Goal: Communication & Community: Answer question/provide support

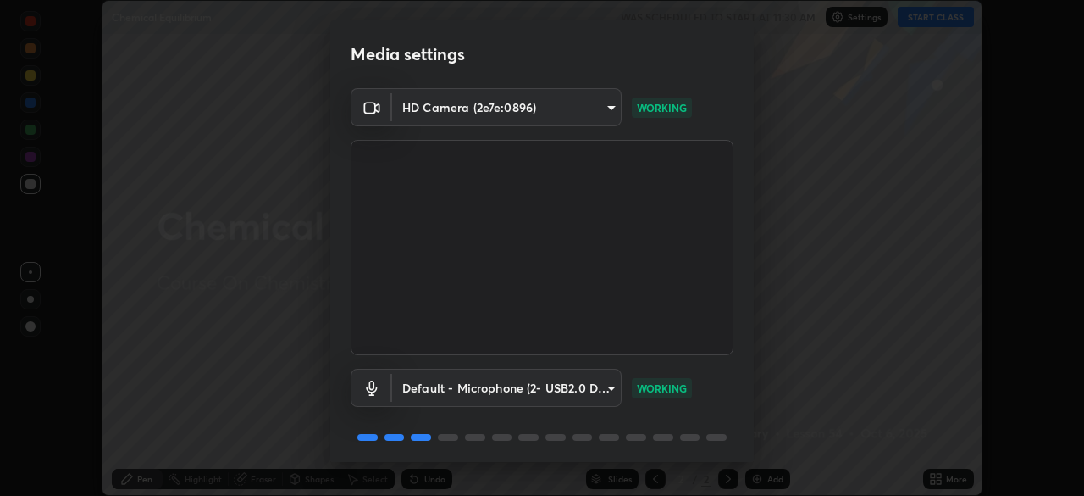
scroll to position [60, 0]
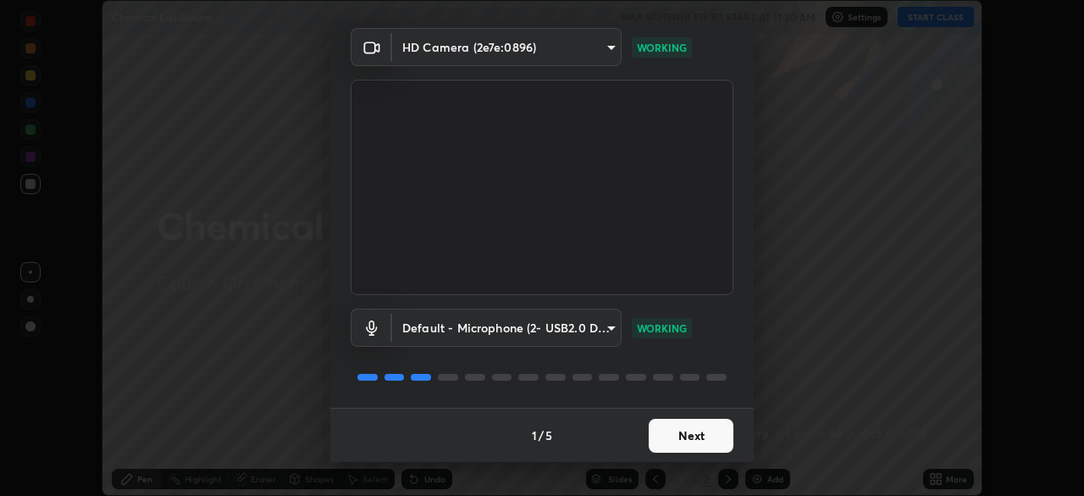
click at [690, 433] on button "Next" at bounding box center [691, 436] width 85 height 34
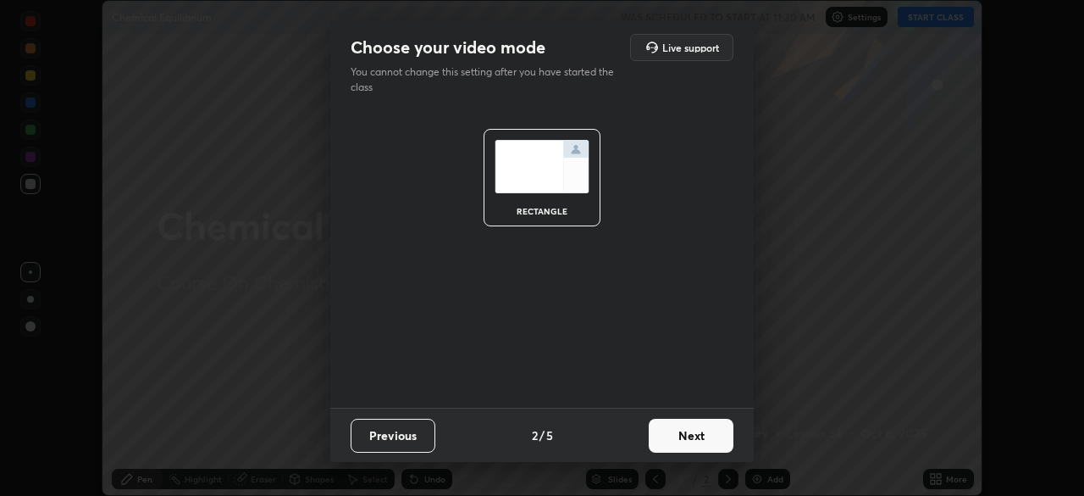
scroll to position [0, 0]
click at [694, 430] on button "Next" at bounding box center [691, 436] width 85 height 34
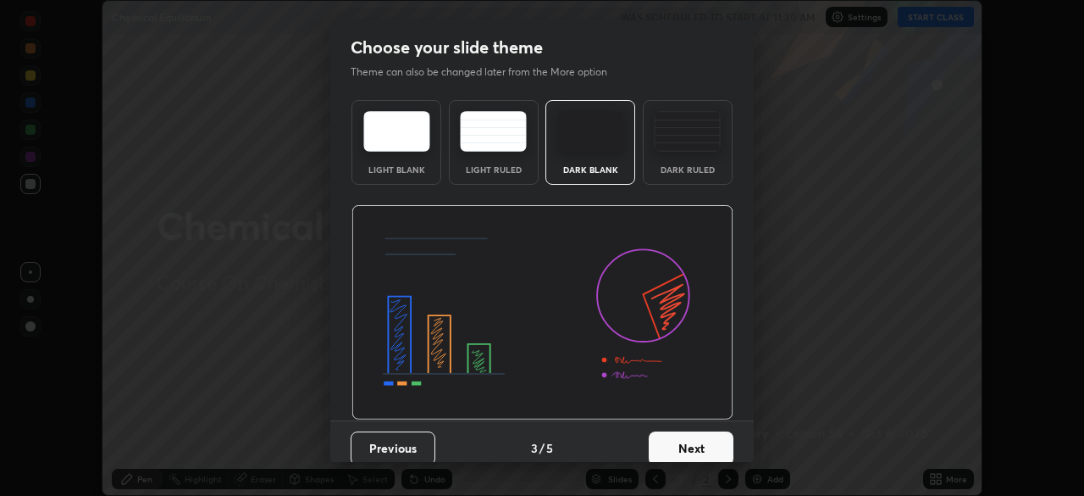
click at [695, 435] on button "Next" at bounding box center [691, 448] width 85 height 34
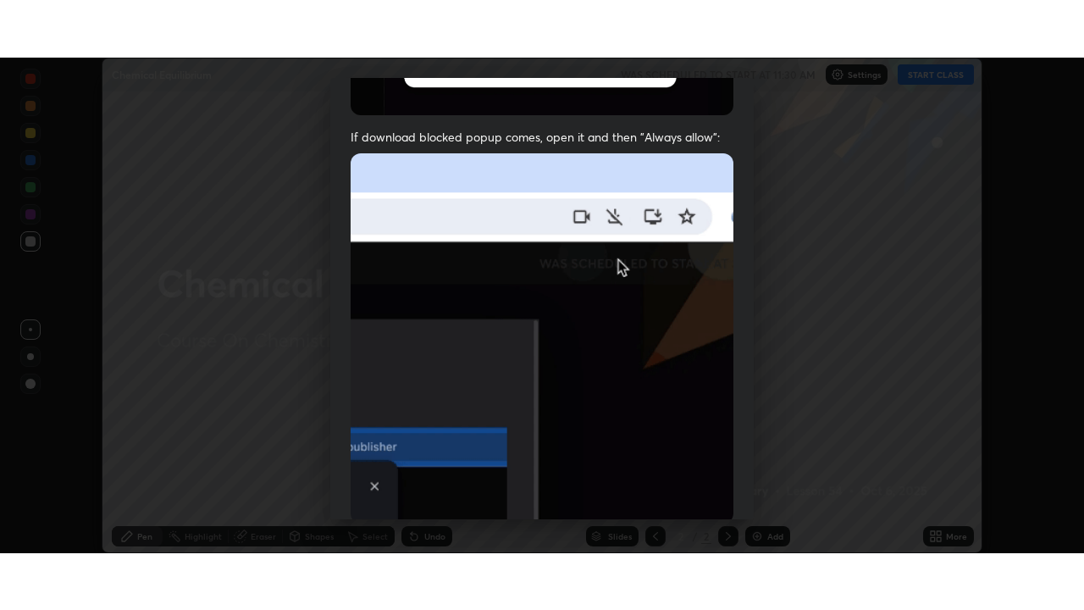
scroll to position [406, 0]
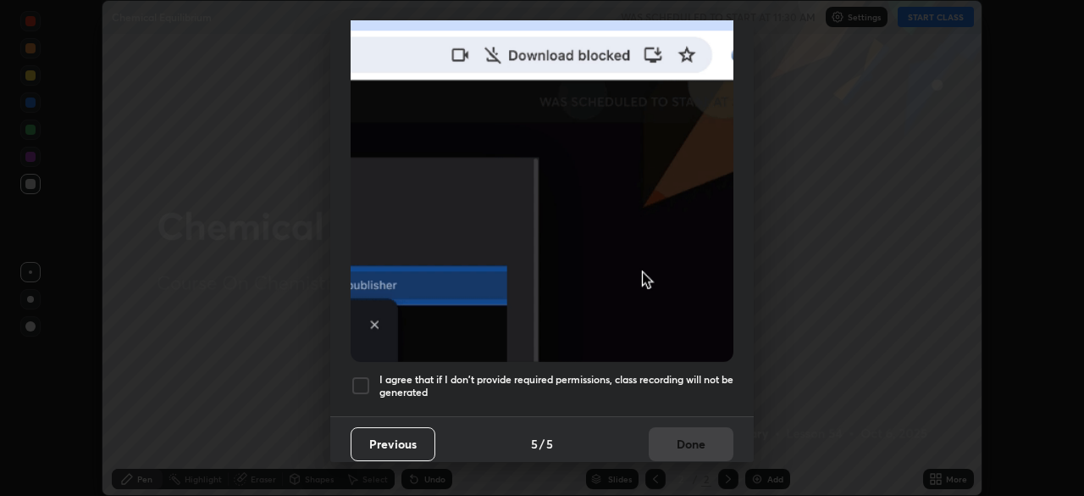
click at [358, 378] on div at bounding box center [361, 385] width 20 height 20
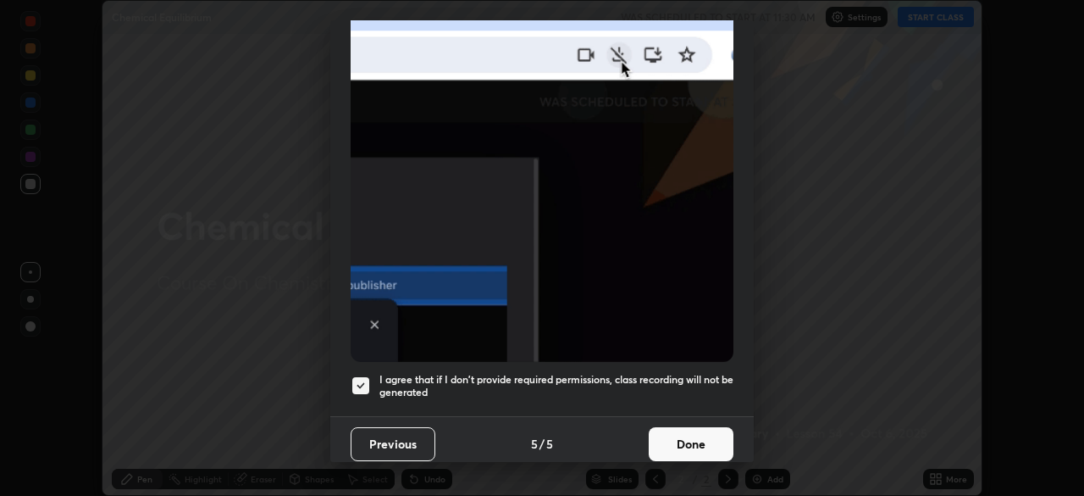
click at [679, 429] on button "Done" at bounding box center [691, 444] width 85 height 34
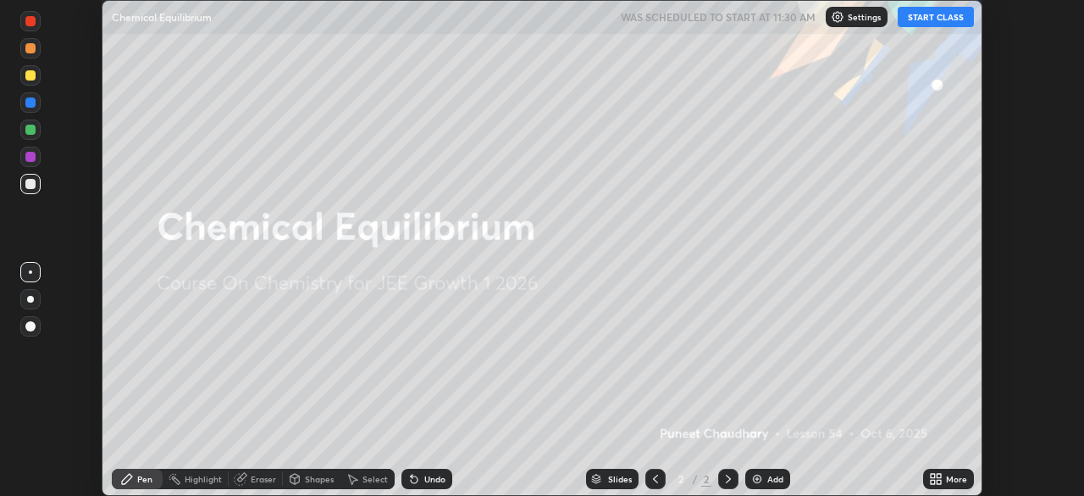
click at [939, 17] on button "START CLASS" at bounding box center [936, 17] width 76 height 20
click at [933, 481] on icon at bounding box center [933, 482] width 4 height 4
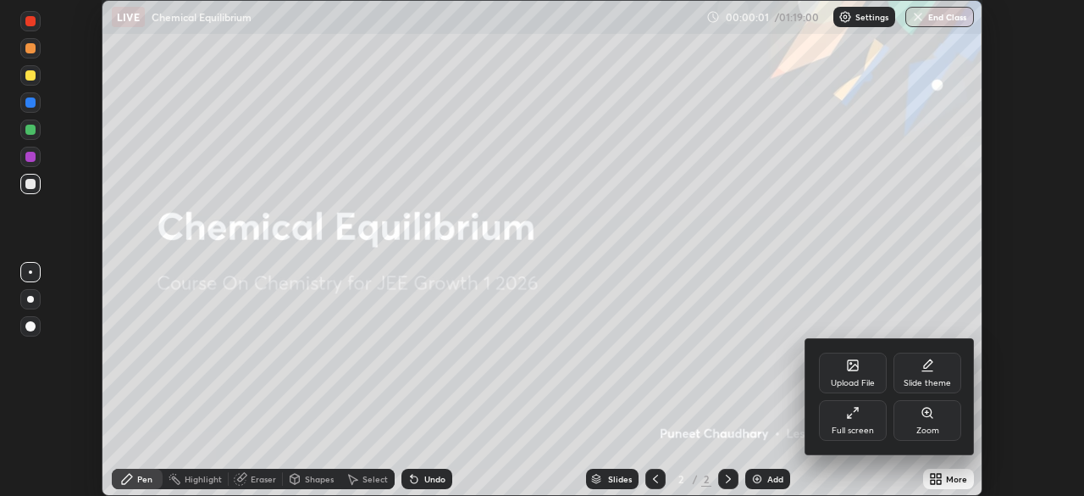
click at [872, 419] on div "Full screen" at bounding box center [853, 420] width 68 height 41
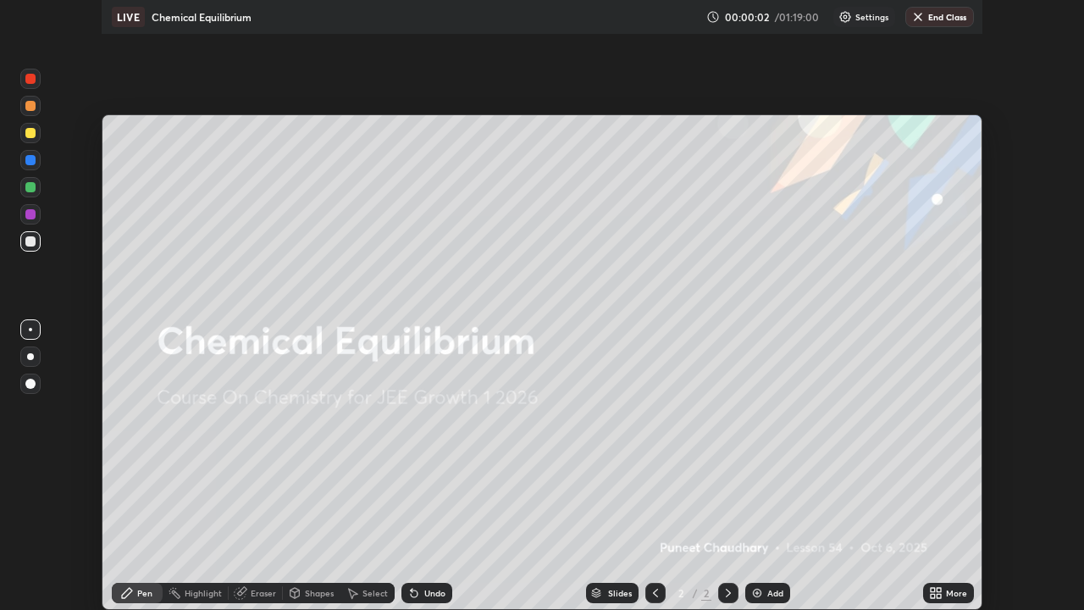
scroll to position [610, 1084]
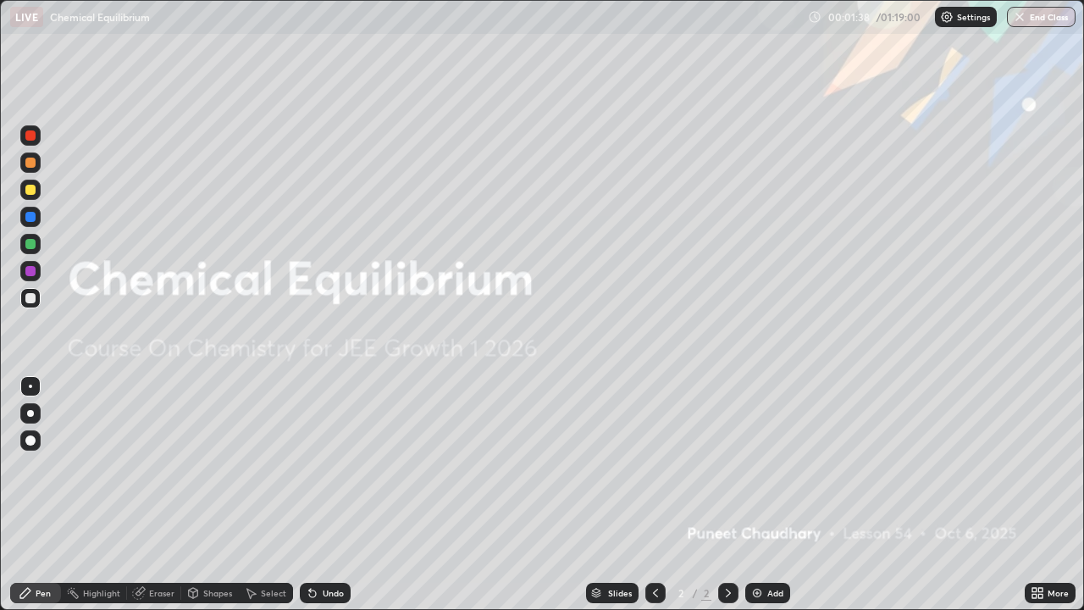
click at [769, 495] on div "Add" at bounding box center [776, 593] width 16 height 8
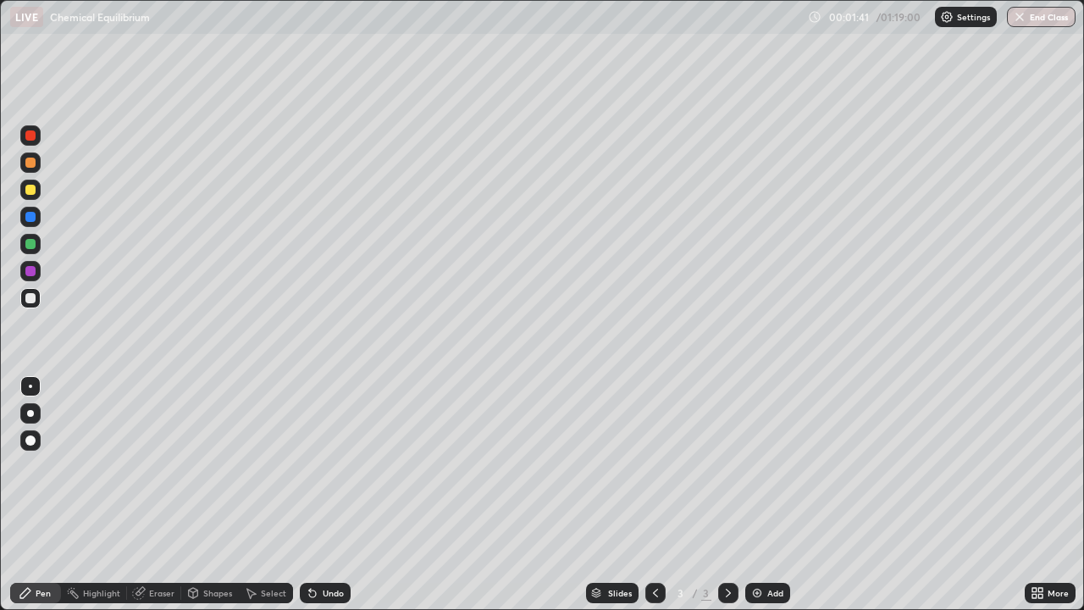
click at [30, 413] on div at bounding box center [30, 413] width 7 height 7
click at [340, 495] on div "Undo" at bounding box center [333, 593] width 21 height 8
click at [768, 495] on div "Add" at bounding box center [776, 593] width 16 height 8
click at [774, 495] on div "Add" at bounding box center [776, 593] width 16 height 8
click at [773, 495] on div "Add" at bounding box center [776, 593] width 16 height 8
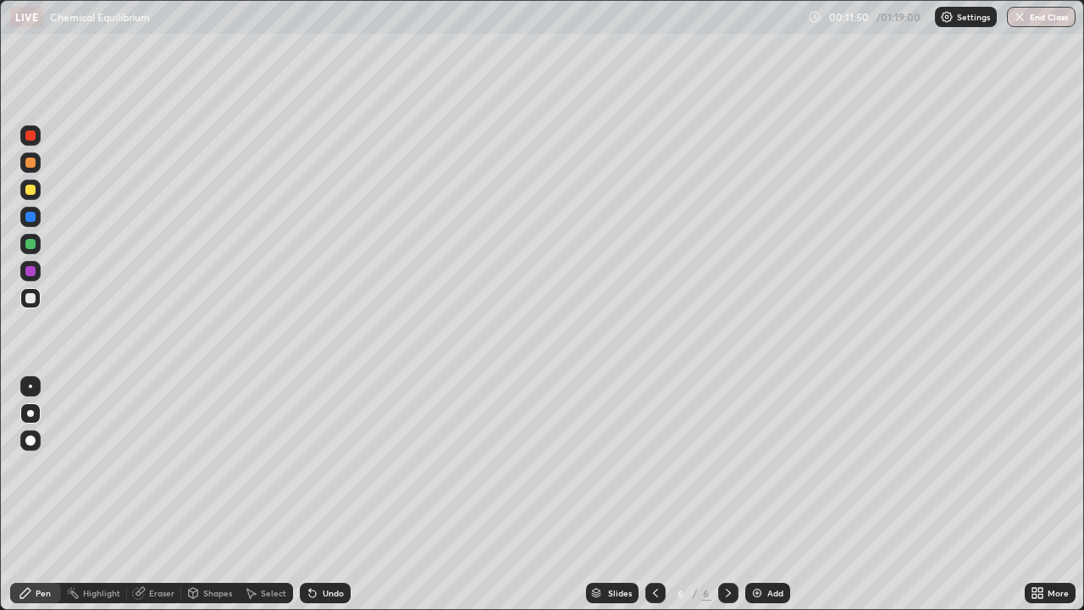
click at [328, 495] on div "Undo" at bounding box center [325, 593] width 51 height 20
click at [28, 189] on div at bounding box center [30, 190] width 10 height 10
click at [27, 245] on div at bounding box center [30, 244] width 10 height 10
click at [776, 495] on div "Add" at bounding box center [776, 593] width 16 height 8
click at [31, 297] on div at bounding box center [30, 298] width 10 height 10
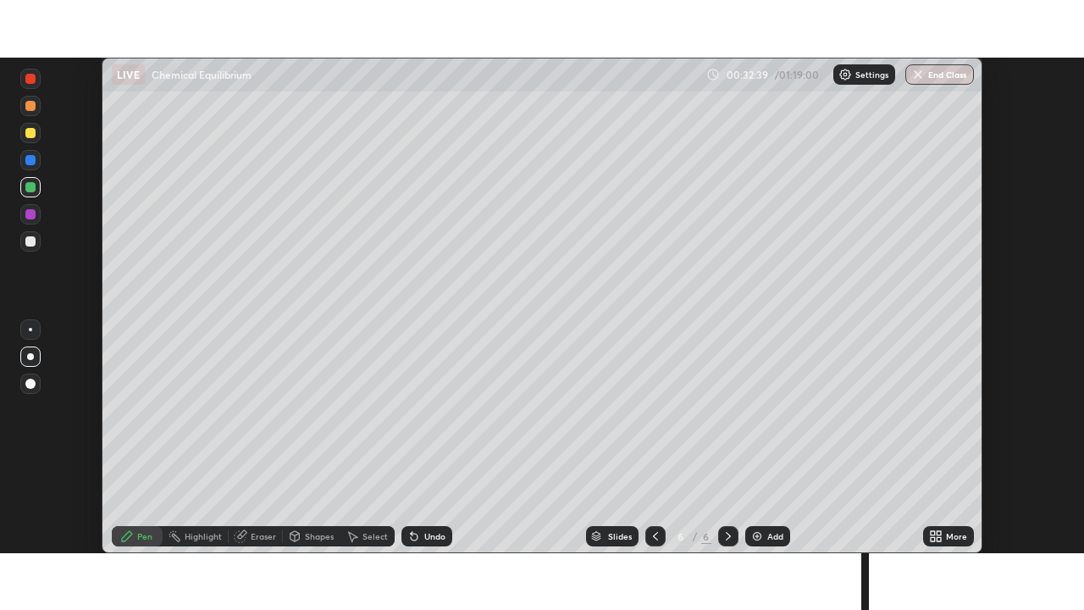
scroll to position [496, 1084]
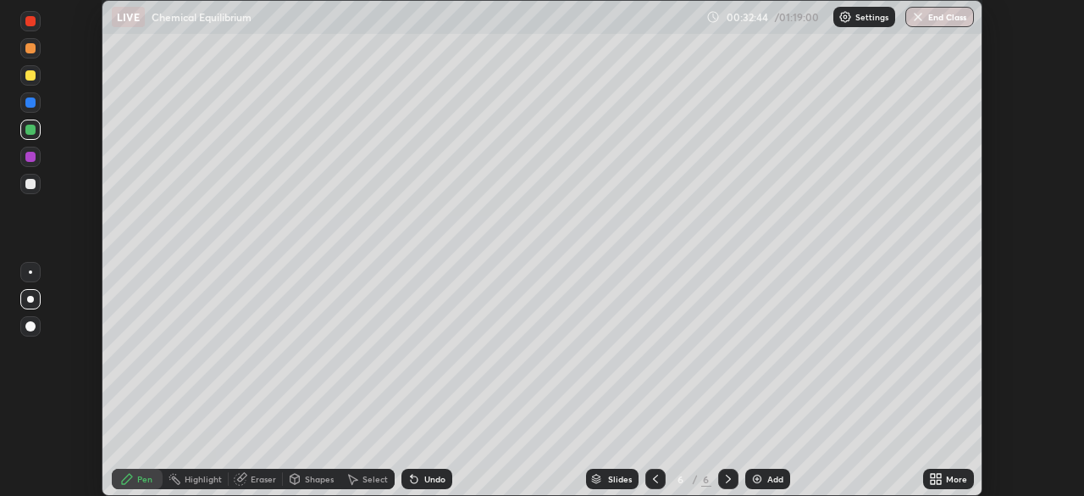
click at [942, 477] on icon at bounding box center [936, 479] width 14 height 14
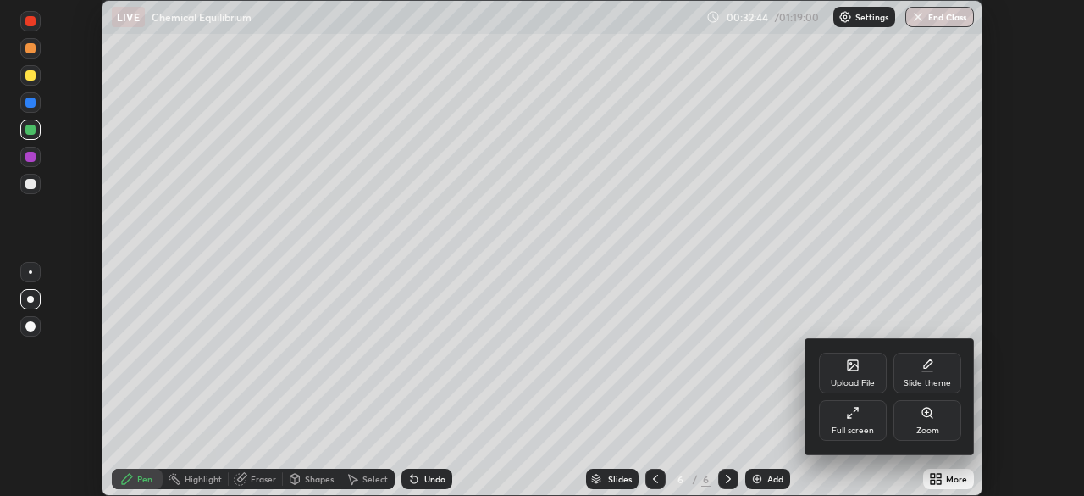
click at [858, 423] on div "Full screen" at bounding box center [853, 420] width 68 height 41
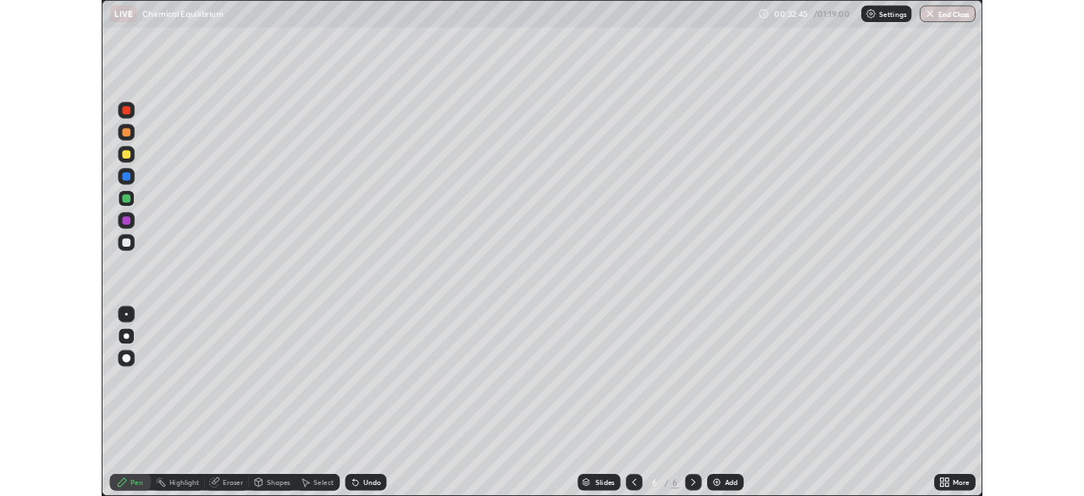
scroll to position [610, 1084]
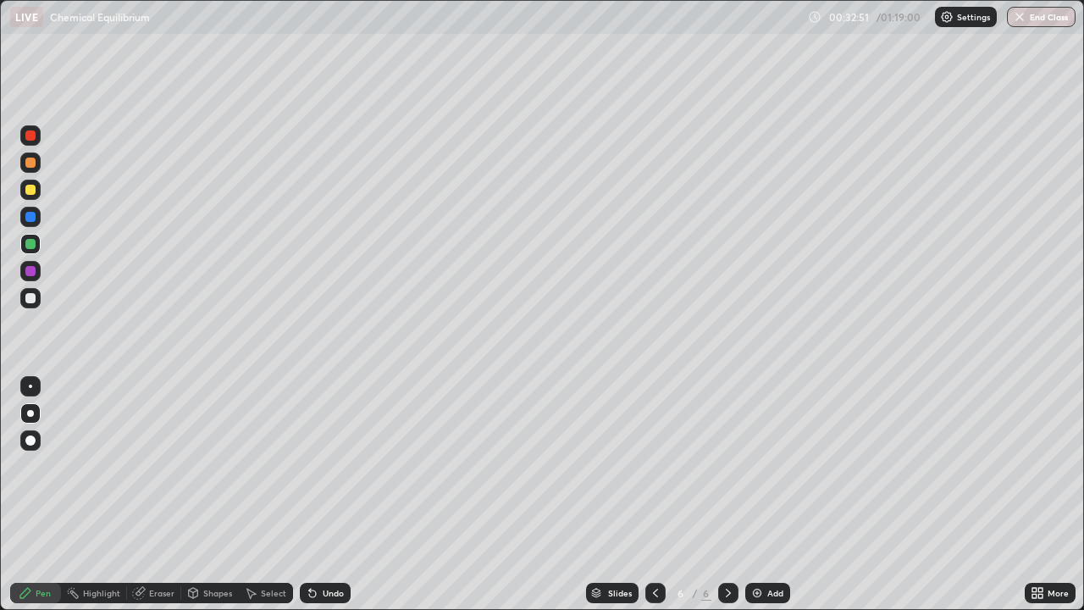
click at [771, 495] on div "Add" at bounding box center [776, 593] width 16 height 8
click at [662, 495] on div at bounding box center [656, 593] width 20 height 20
click at [730, 495] on icon at bounding box center [729, 593] width 14 height 14
click at [768, 495] on div "Add" at bounding box center [776, 593] width 16 height 8
click at [655, 495] on icon at bounding box center [655, 593] width 5 height 8
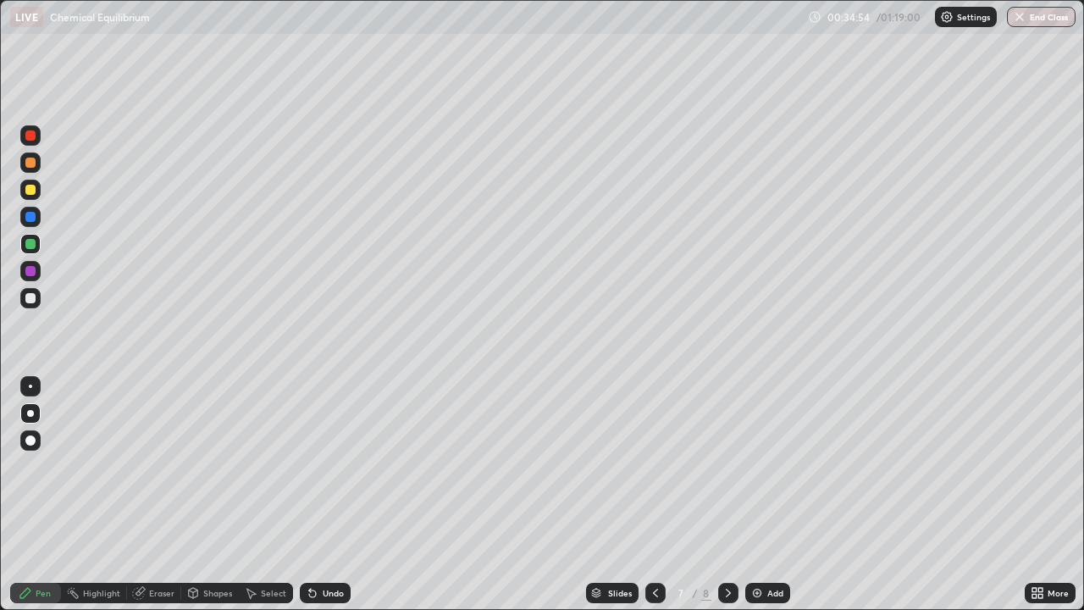
click at [28, 302] on div at bounding box center [30, 298] width 10 height 10
click at [35, 190] on div at bounding box center [30, 190] width 10 height 10
click at [335, 495] on div "Undo" at bounding box center [333, 593] width 21 height 8
click at [332, 495] on div "Undo" at bounding box center [333, 593] width 21 height 8
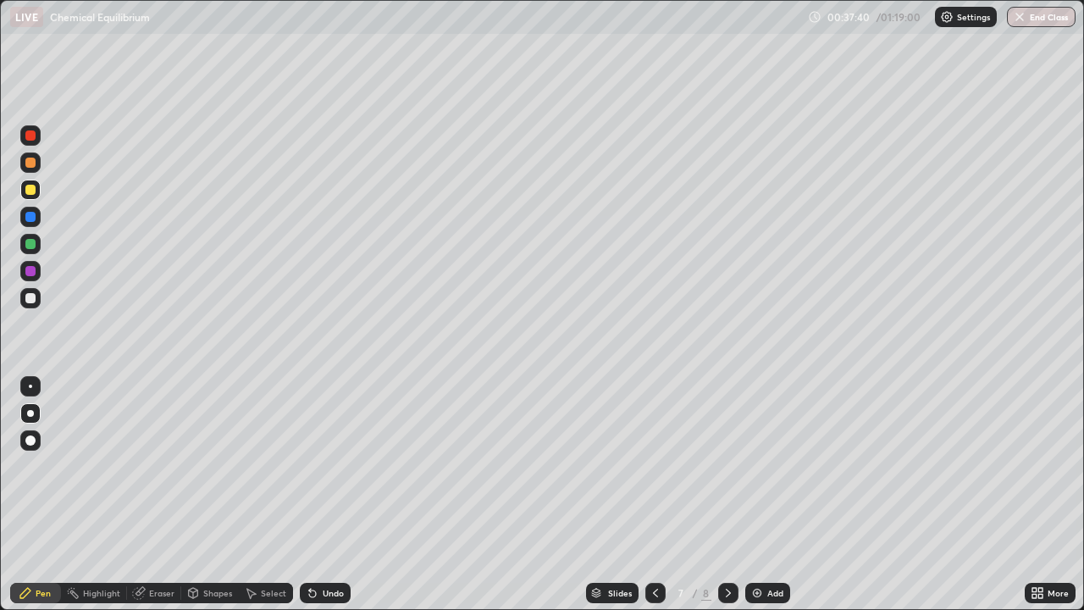
click at [327, 495] on div "Undo" at bounding box center [333, 593] width 21 height 8
click at [27, 295] on div at bounding box center [30, 298] width 10 height 10
click at [330, 495] on div "Undo" at bounding box center [333, 593] width 21 height 8
click at [334, 495] on div "Undo" at bounding box center [333, 593] width 21 height 8
click at [157, 495] on div "Eraser" at bounding box center [161, 593] width 25 height 8
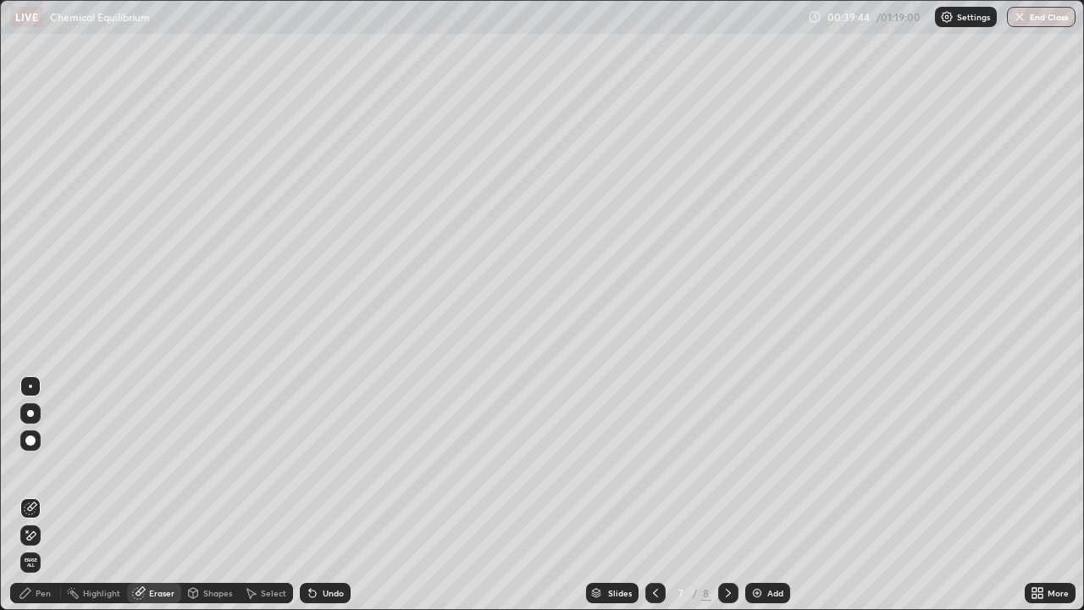
click at [37, 495] on div "Pen" at bounding box center [43, 593] width 15 height 8
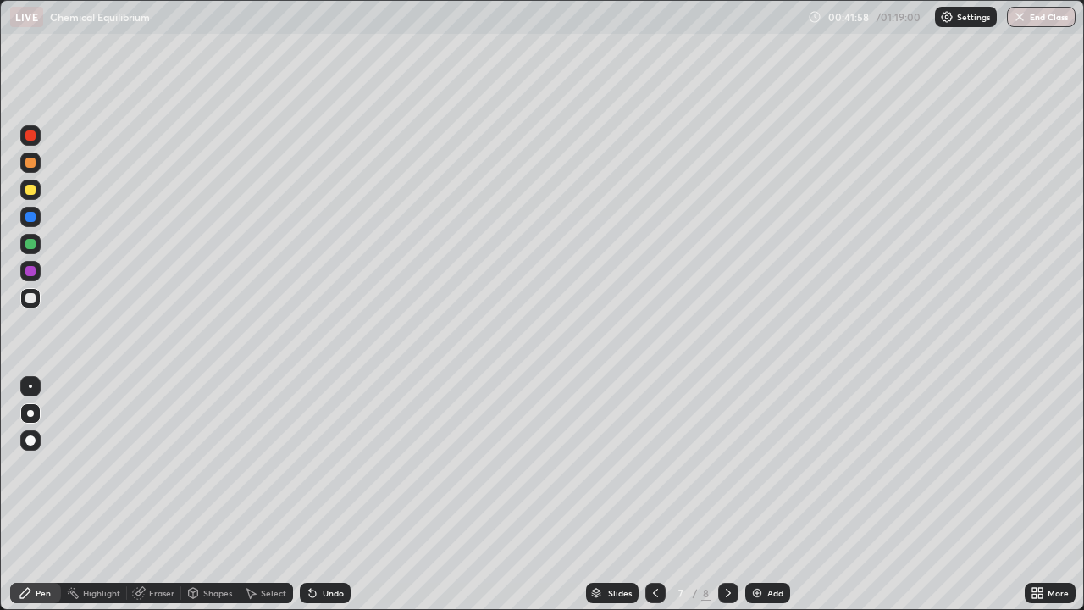
click at [31, 217] on div at bounding box center [30, 217] width 10 height 10
click at [34, 293] on div at bounding box center [30, 298] width 10 height 10
click at [769, 495] on div "Add" at bounding box center [776, 593] width 16 height 8
click at [156, 495] on div "Eraser" at bounding box center [161, 593] width 25 height 8
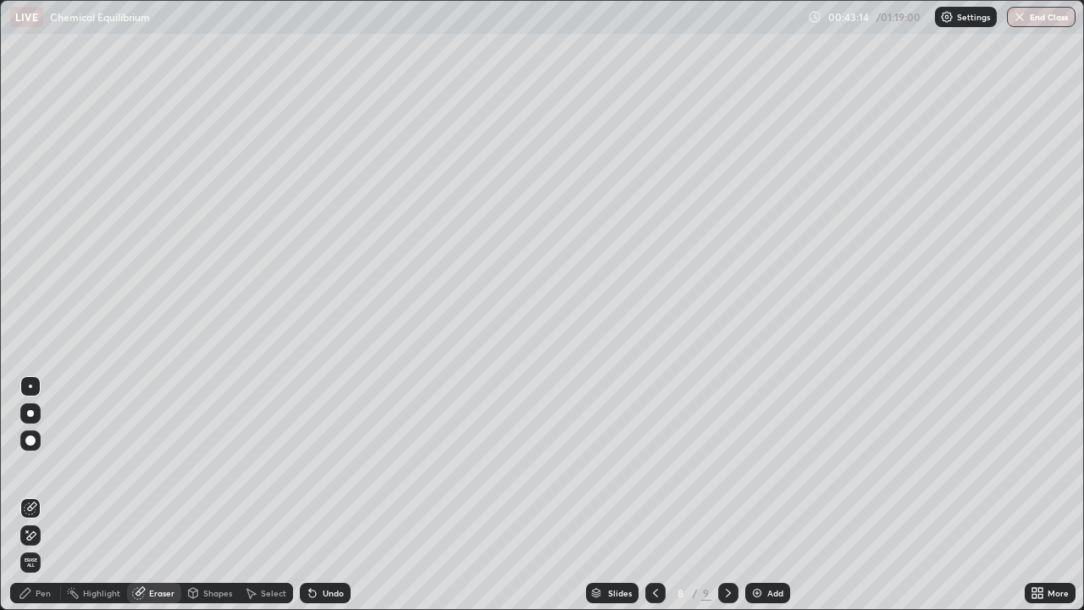
click at [42, 495] on div "Pen" at bounding box center [35, 593] width 51 height 20
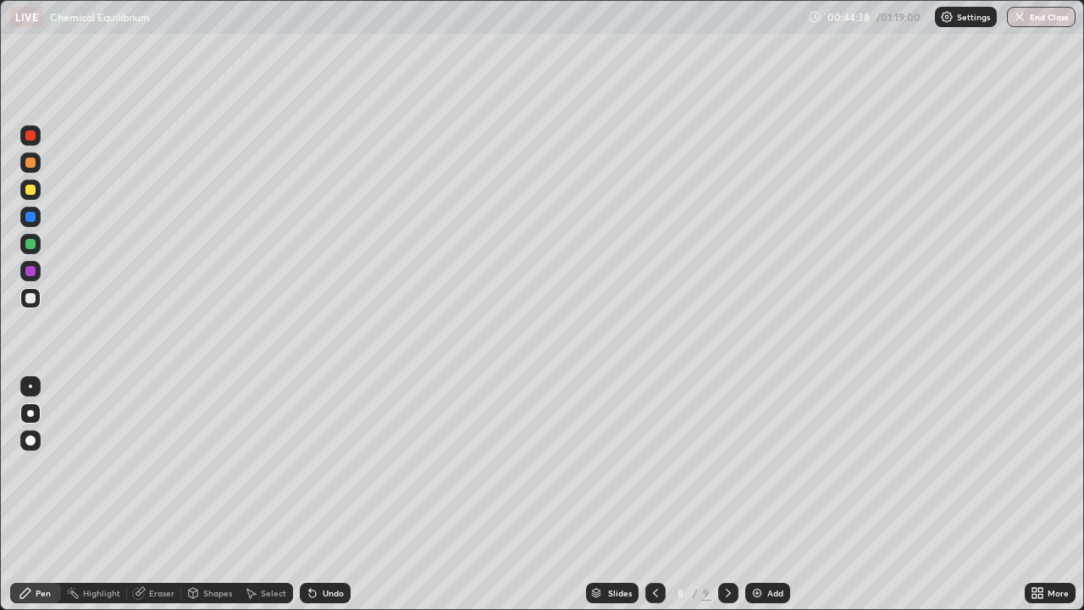
click at [30, 191] on div at bounding box center [30, 190] width 10 height 10
click at [330, 495] on div "Undo" at bounding box center [333, 593] width 21 height 8
click at [335, 495] on div "Undo" at bounding box center [333, 593] width 21 height 8
click at [331, 495] on div "Undo" at bounding box center [333, 593] width 21 height 8
click at [34, 298] on div at bounding box center [30, 298] width 10 height 10
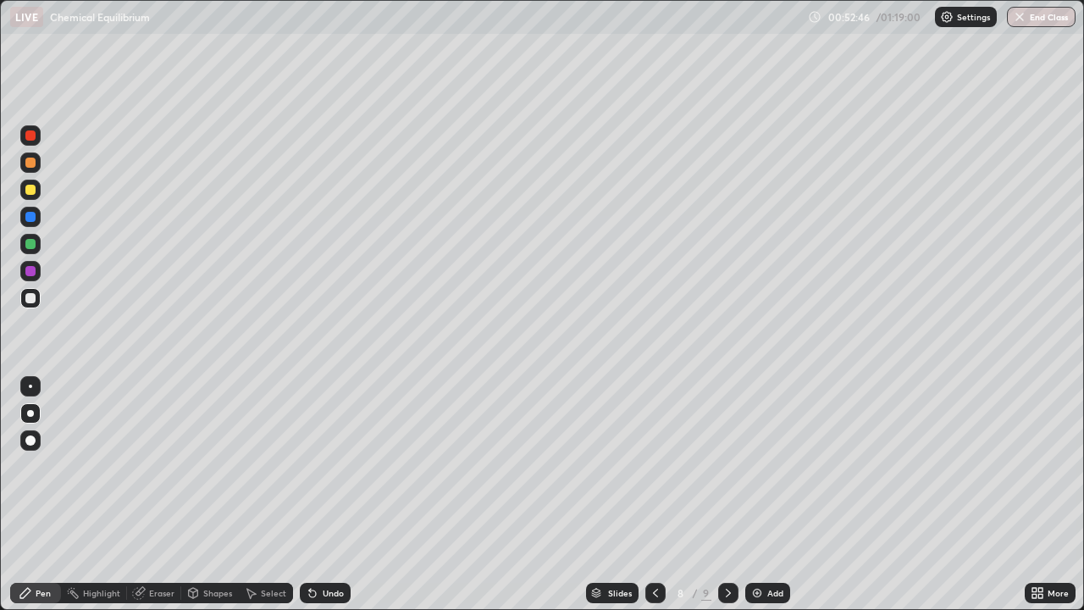
click at [335, 495] on div "Undo" at bounding box center [325, 593] width 51 height 20
click at [425, 495] on div "Slides 8 / 9 Add" at bounding box center [688, 593] width 674 height 34
click at [30, 188] on div at bounding box center [30, 190] width 10 height 10
click at [726, 495] on icon at bounding box center [728, 593] width 5 height 8
click at [23, 292] on div at bounding box center [30, 298] width 20 height 20
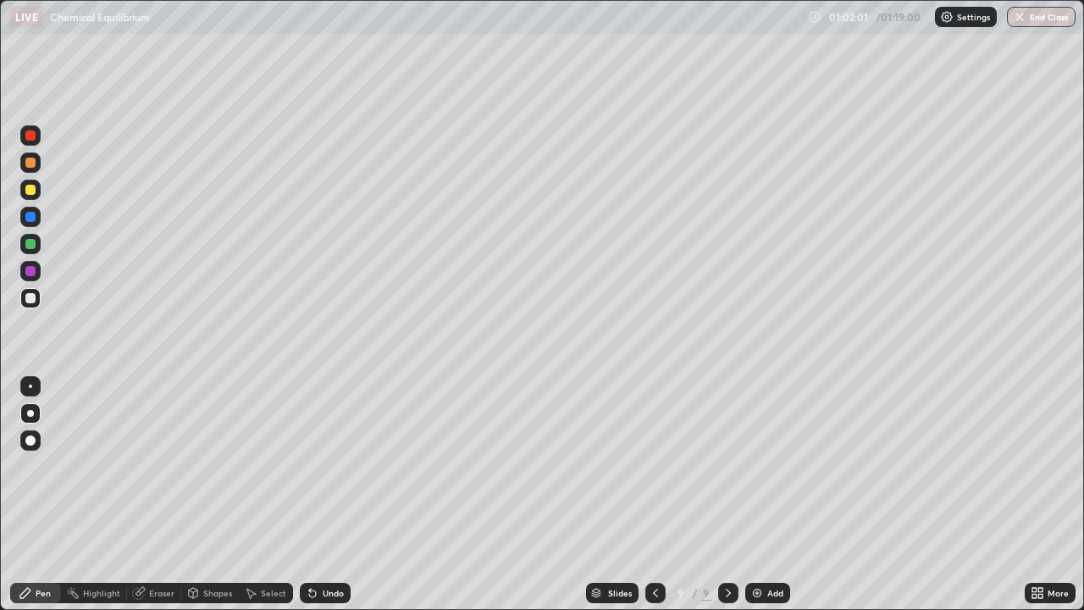
click at [768, 495] on div "Add" at bounding box center [776, 593] width 16 height 8
click at [27, 193] on div at bounding box center [30, 190] width 10 height 10
click at [97, 495] on div "Highlight" at bounding box center [101, 593] width 37 height 8
click at [159, 495] on div "Eraser" at bounding box center [161, 593] width 25 height 8
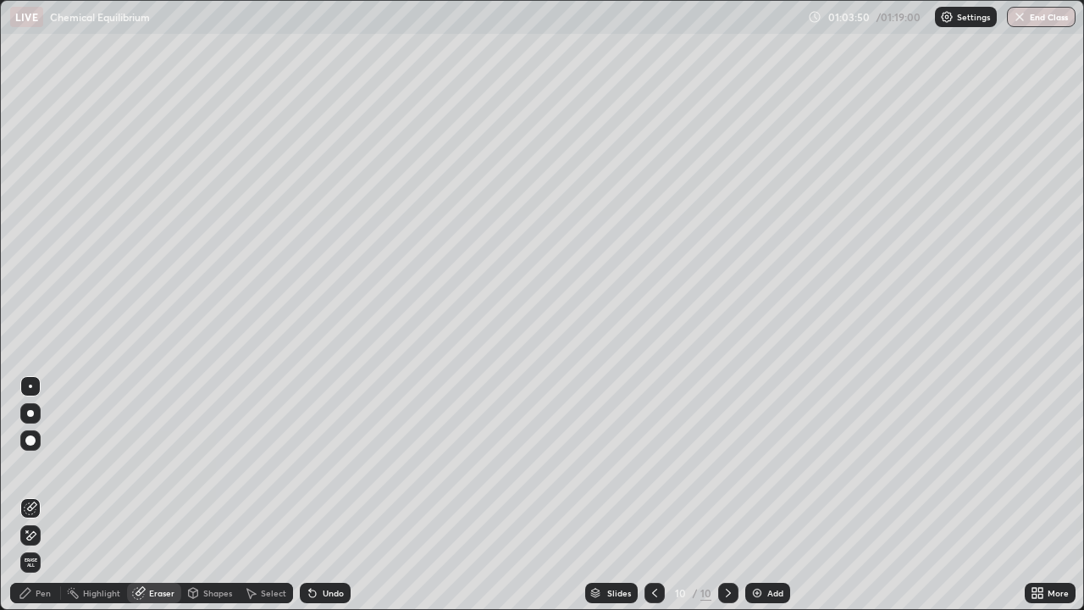
click at [44, 495] on div "Pen" at bounding box center [43, 593] width 15 height 8
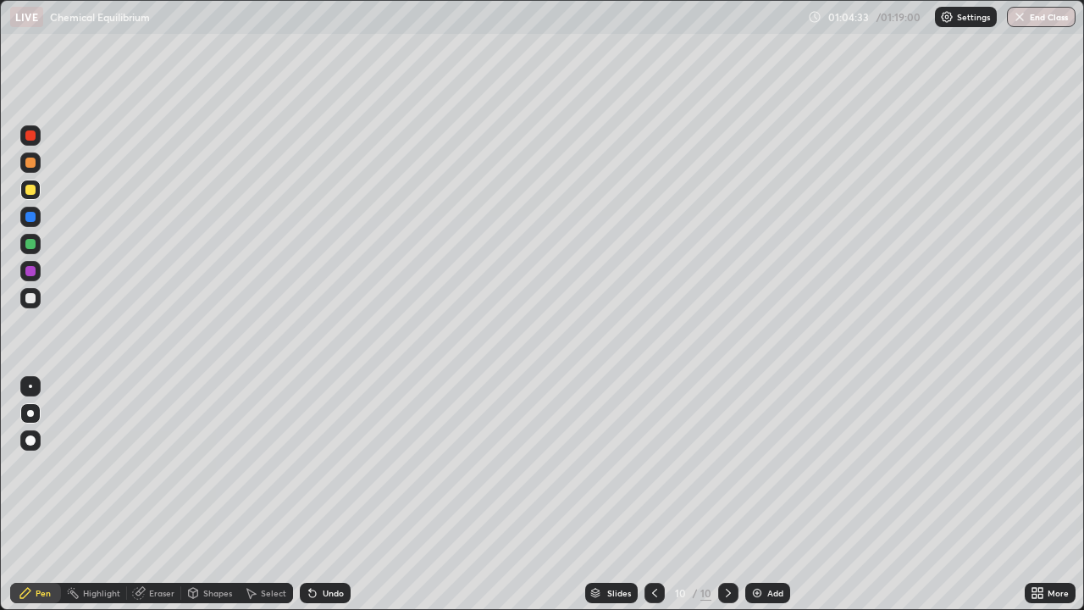
click at [153, 495] on div "Eraser" at bounding box center [161, 593] width 25 height 8
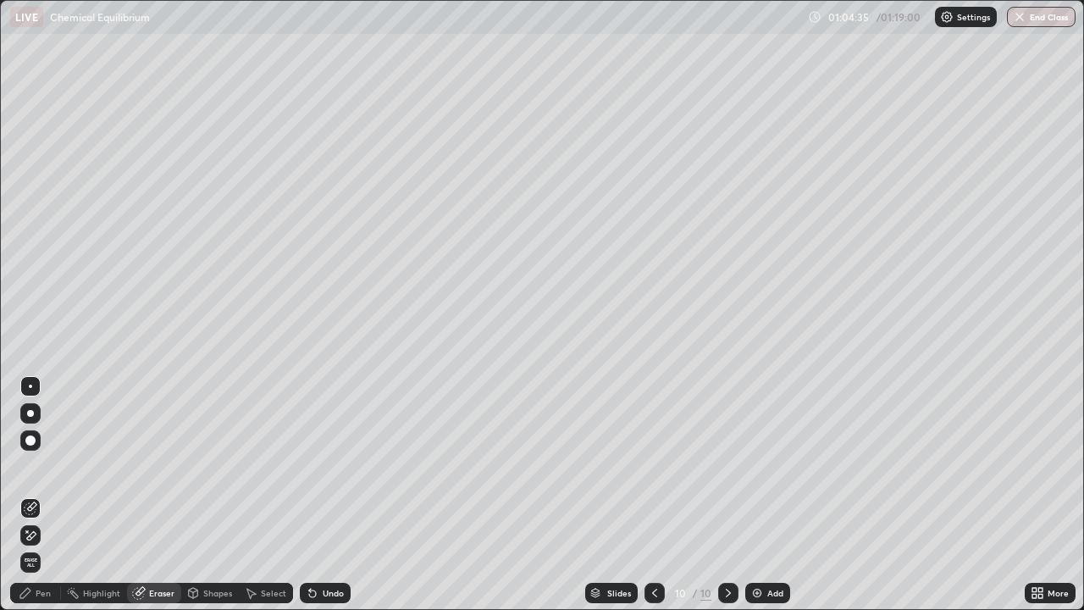
click at [43, 495] on div "Pen" at bounding box center [43, 593] width 15 height 8
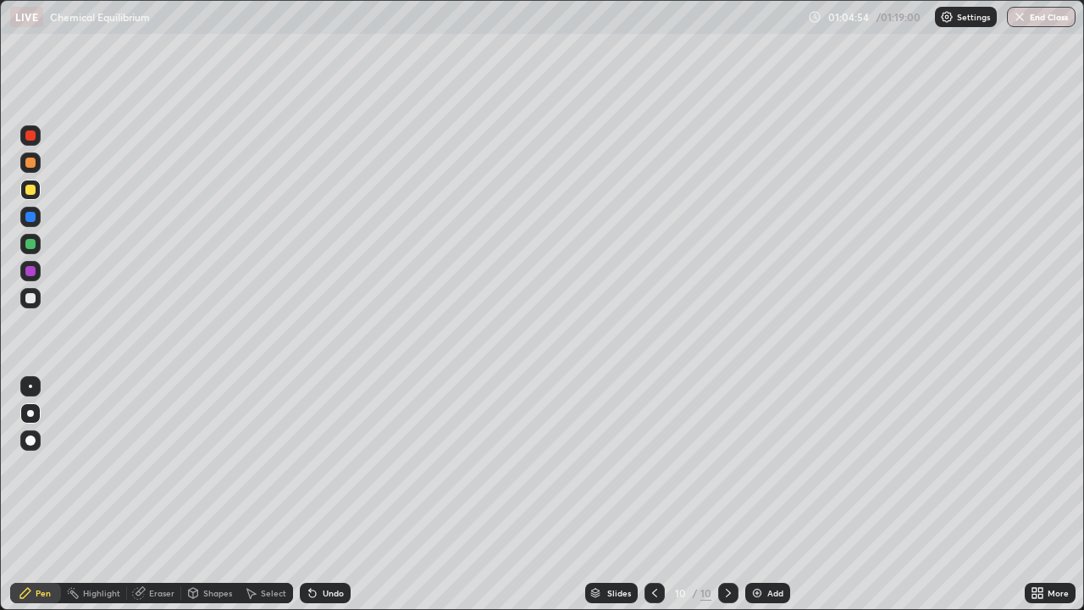
click at [154, 495] on div "Eraser" at bounding box center [161, 593] width 25 height 8
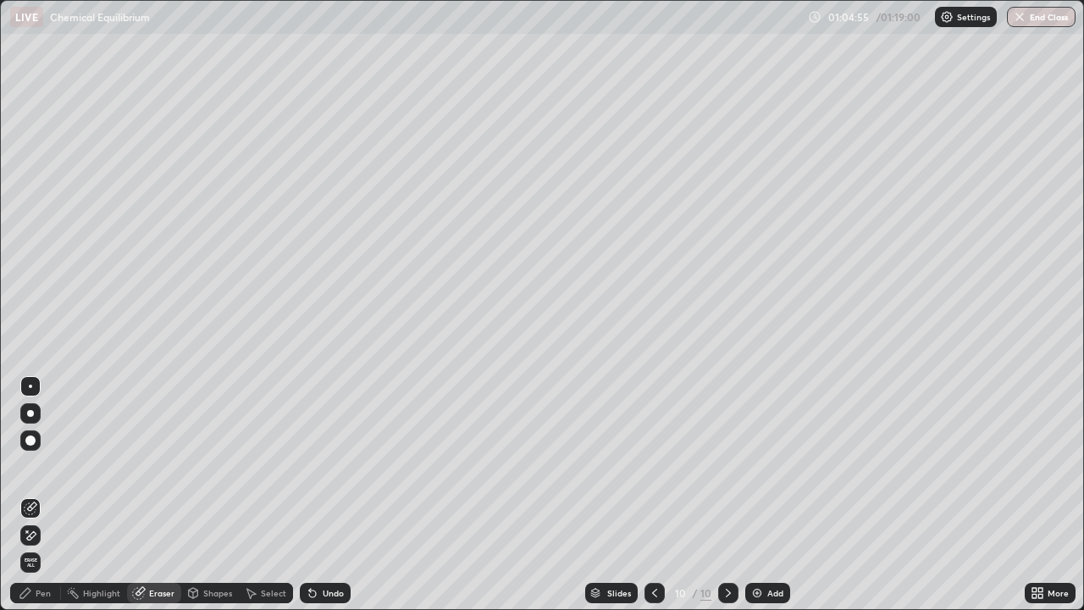
click at [41, 495] on div "Pen" at bounding box center [43, 593] width 15 height 8
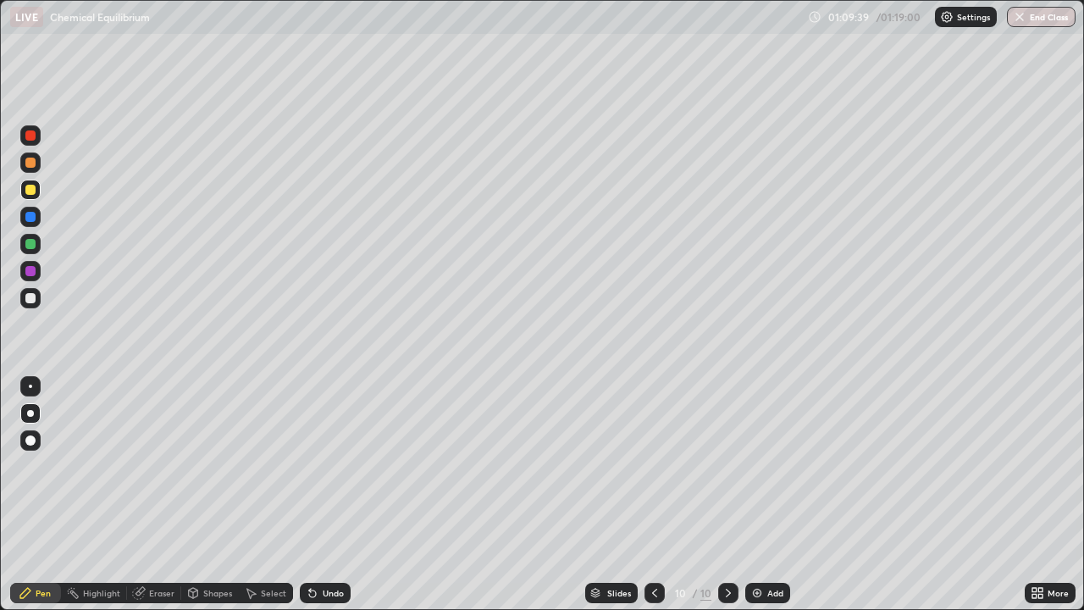
click at [34, 293] on div at bounding box center [30, 298] width 20 height 20
click at [768, 495] on div "Add" at bounding box center [776, 593] width 16 height 8
click at [30, 191] on div at bounding box center [30, 190] width 10 height 10
click at [857, 18] on div "01:14:07" at bounding box center [850, 17] width 47 height 10
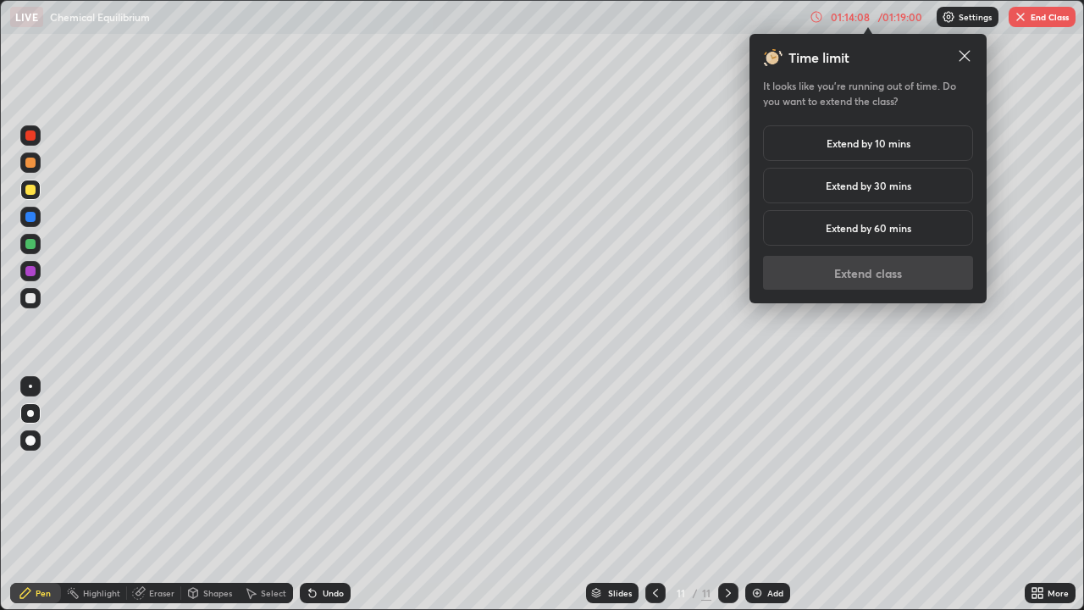
click at [862, 141] on h5 "Extend by 10 mins" at bounding box center [869, 143] width 84 height 15
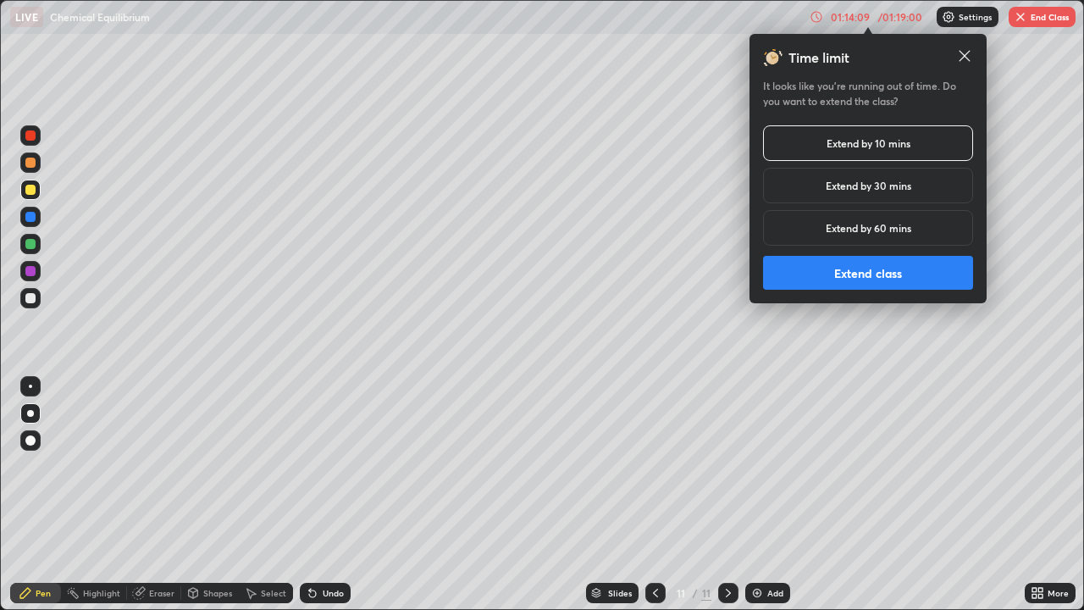
click at [855, 276] on button "Extend class" at bounding box center [868, 273] width 210 height 34
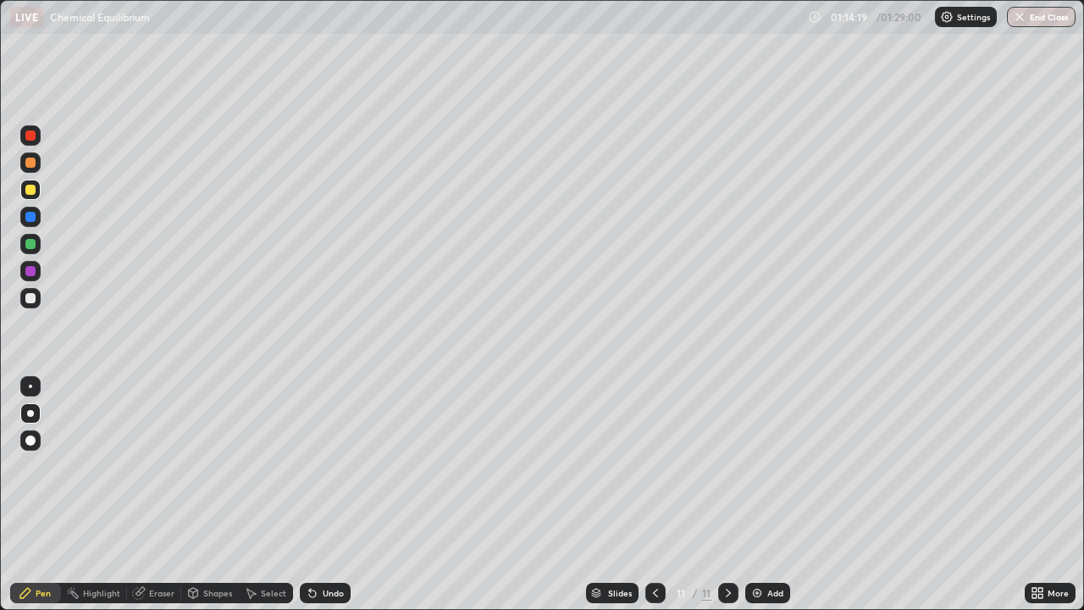
click at [165, 495] on div "Eraser" at bounding box center [161, 593] width 25 height 8
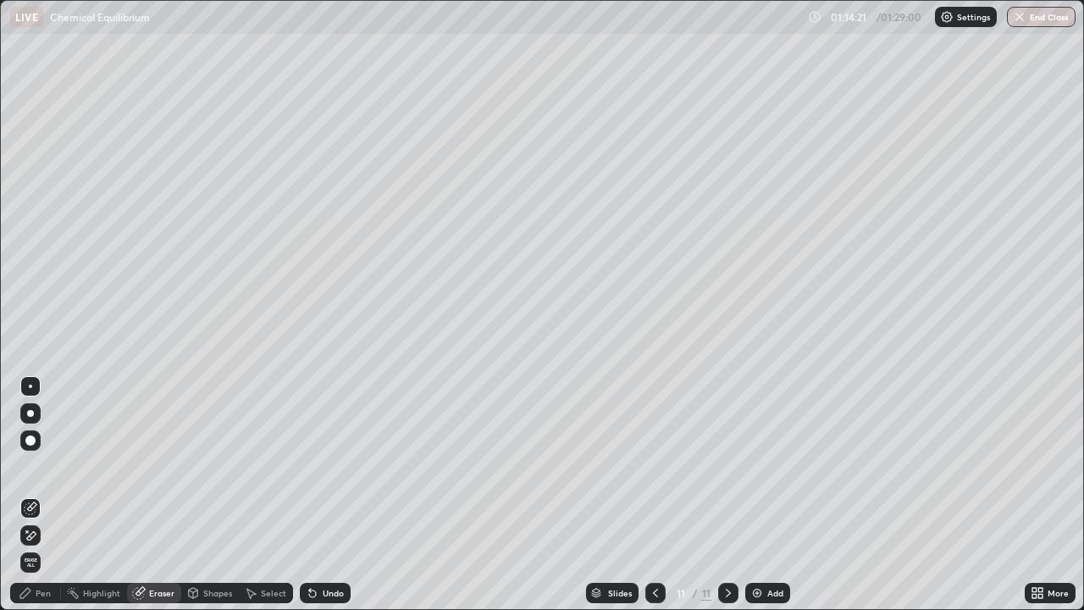
click at [44, 495] on div "Pen" at bounding box center [43, 593] width 15 height 8
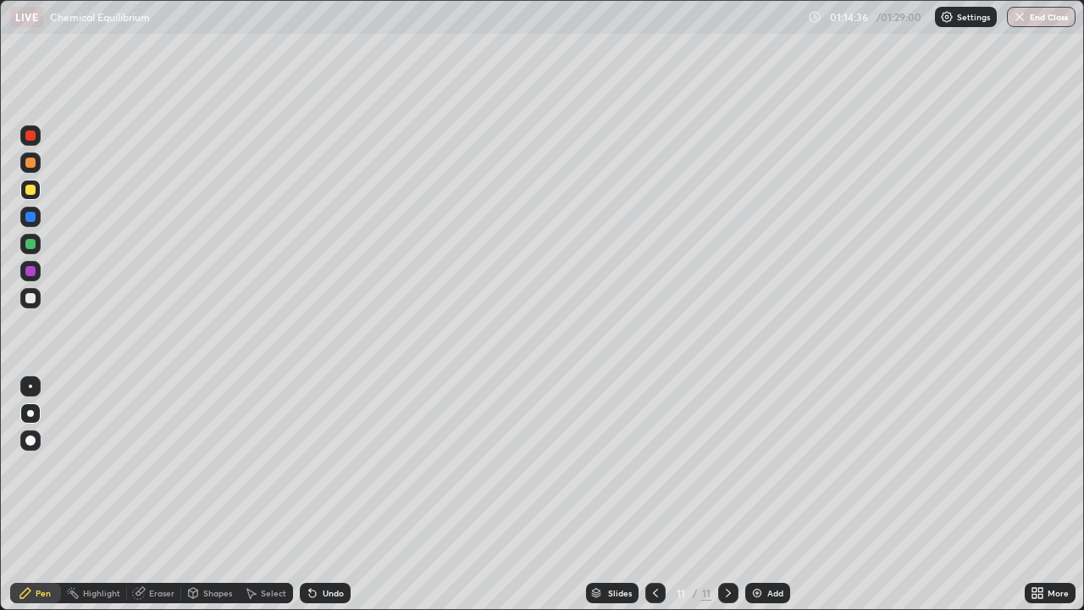
click at [332, 495] on div "Undo" at bounding box center [333, 593] width 21 height 8
click at [35, 274] on div at bounding box center [30, 271] width 10 height 10
click at [29, 299] on div at bounding box center [30, 298] width 10 height 10
click at [768, 495] on div "Add" at bounding box center [768, 593] width 45 height 20
click at [1043, 21] on button "End Class" at bounding box center [1041, 17] width 69 height 20
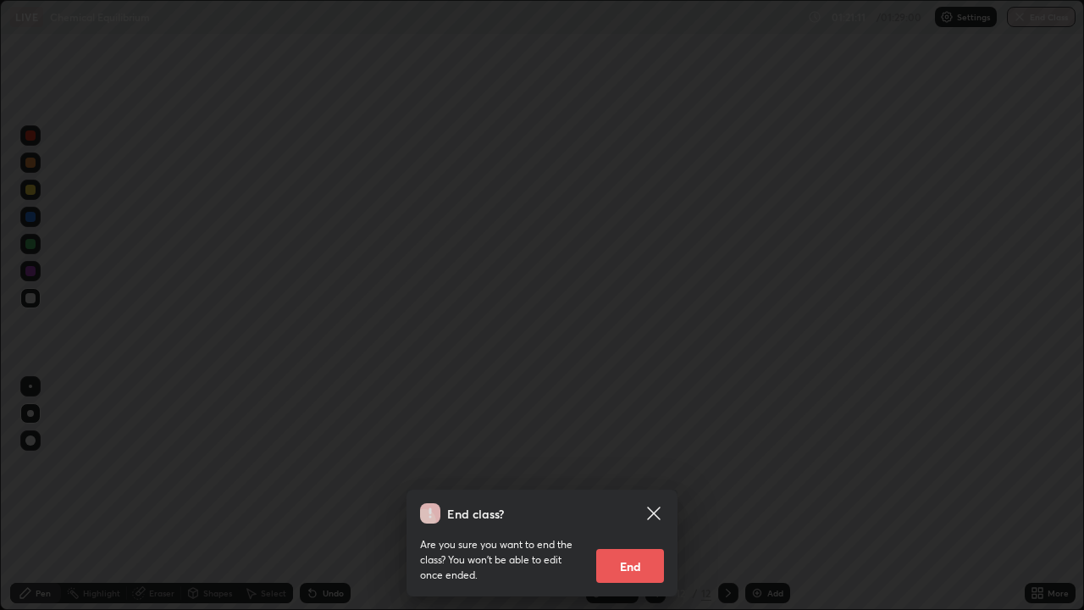
click at [632, 495] on button "End" at bounding box center [630, 566] width 68 height 34
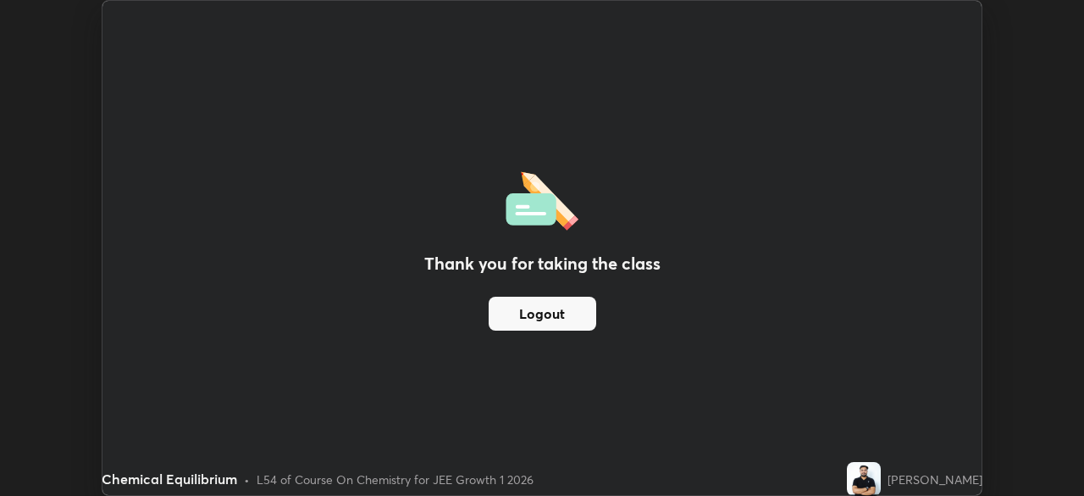
scroll to position [84226, 83637]
